Goal: Task Accomplishment & Management: Manage account settings

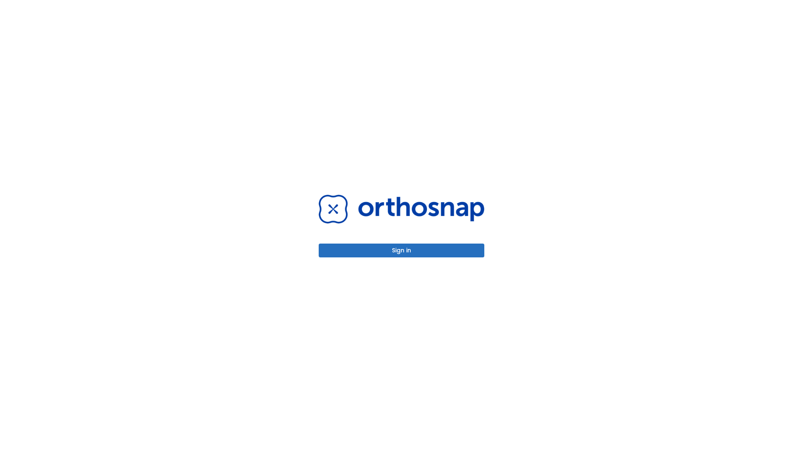
click at [401, 250] on button "Sign in" at bounding box center [402, 250] width 166 height 14
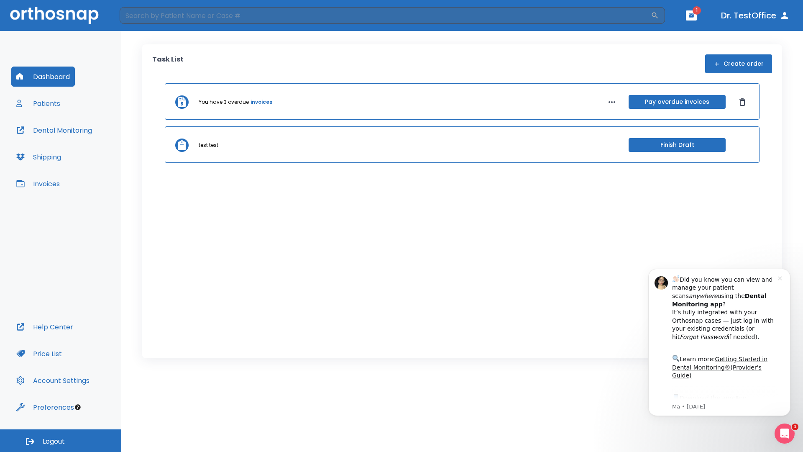
click at [61, 440] on span "Logout" at bounding box center [54, 441] width 22 height 9
